Goal: Information Seeking & Learning: Learn about a topic

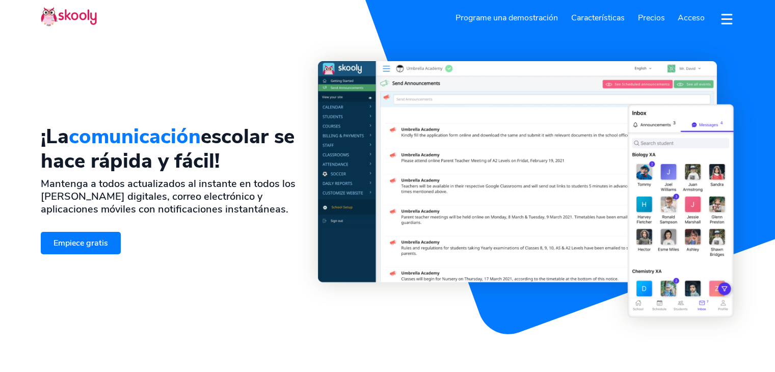
select select "es"
select select "34"
select select "[GEOGRAPHIC_DATA]"
select select "Europe/Madrid"
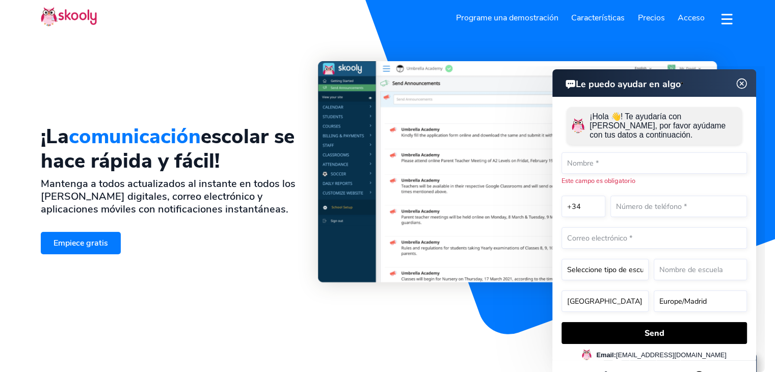
click at [742, 84] on img at bounding box center [741, 83] width 19 height 13
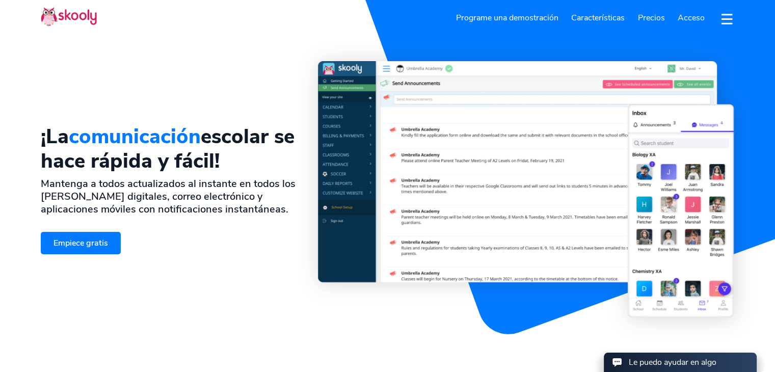
click at [650, 17] on span "Precios" at bounding box center [651, 17] width 27 height 11
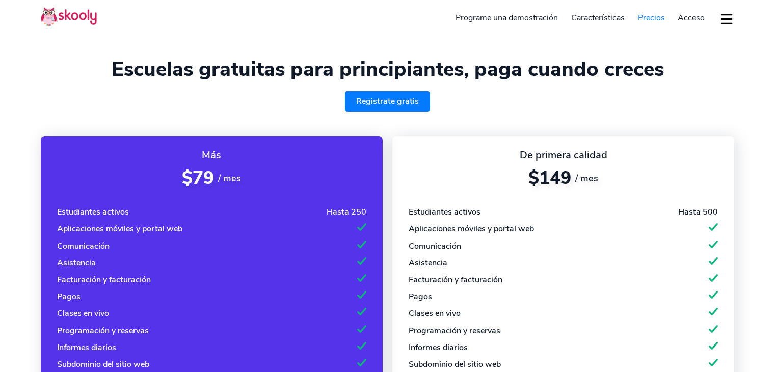
select select "es"
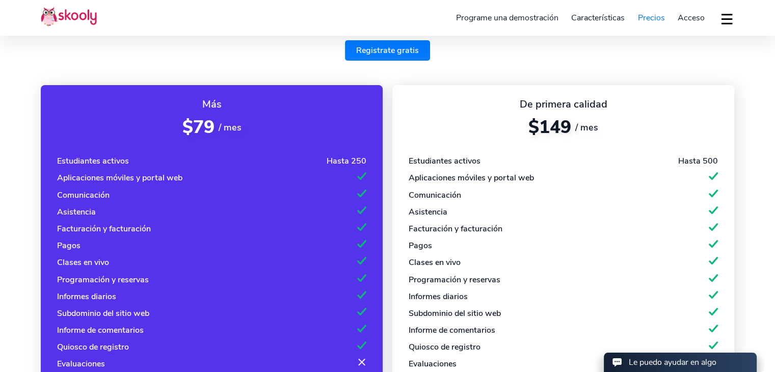
select select "34"
select select "[GEOGRAPHIC_DATA]"
select select "Europe/Madrid"
